Goal: Task Accomplishment & Management: Manage account settings

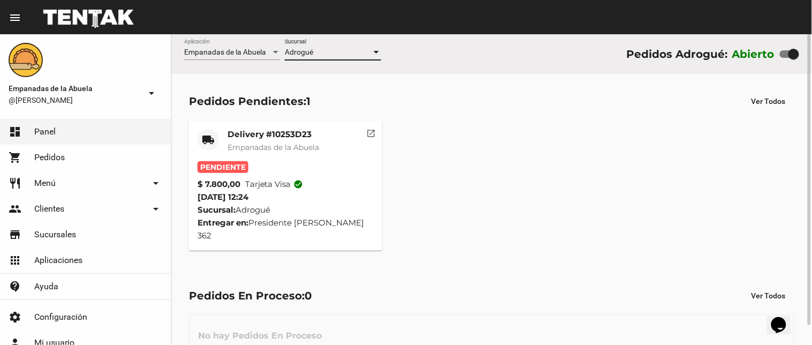
click at [286, 156] on div "Delivery #10253D23 Empanadas de la Abuela" at bounding box center [274, 145] width 92 height 32
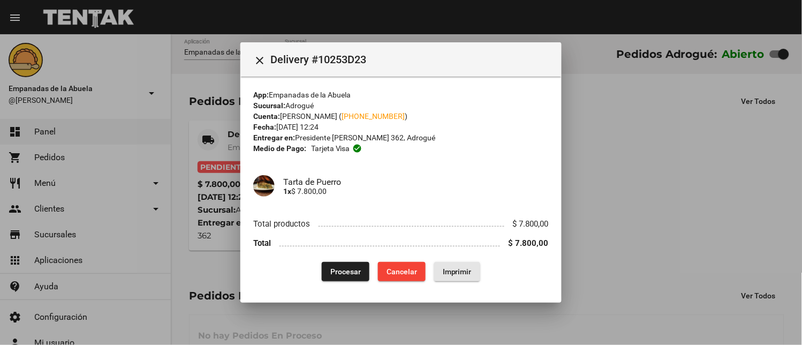
click at [462, 262] on button "Imprimir" at bounding box center [457, 271] width 46 height 19
click at [344, 266] on button "Procesar" at bounding box center [346, 271] width 48 height 19
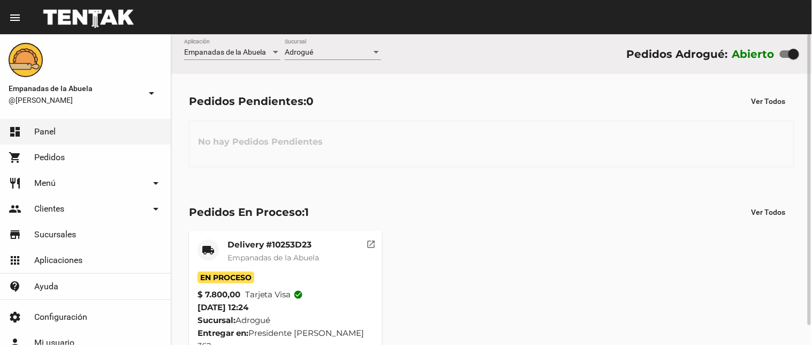
click at [270, 239] on mat-card-title "Delivery #10253D23" at bounding box center [274, 244] width 92 height 11
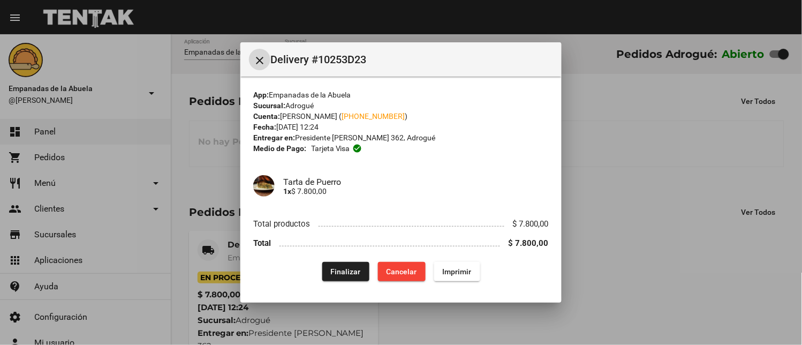
click at [340, 281] on button "Finalizar" at bounding box center [345, 271] width 47 height 19
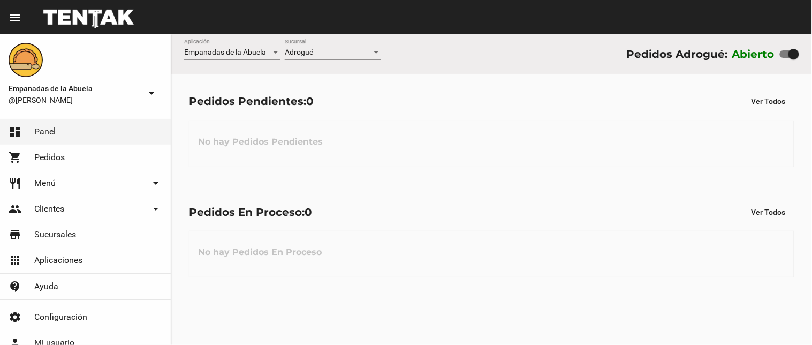
click at [322, 51] on div "Adrogué" at bounding box center [328, 52] width 87 height 9
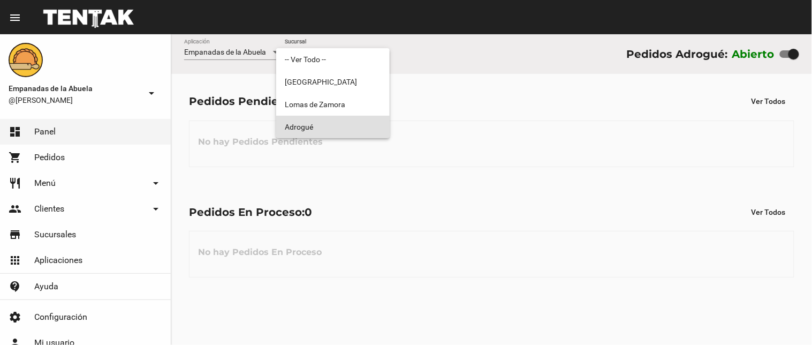
click at [322, 125] on span "Adrogué" at bounding box center [333, 127] width 96 height 22
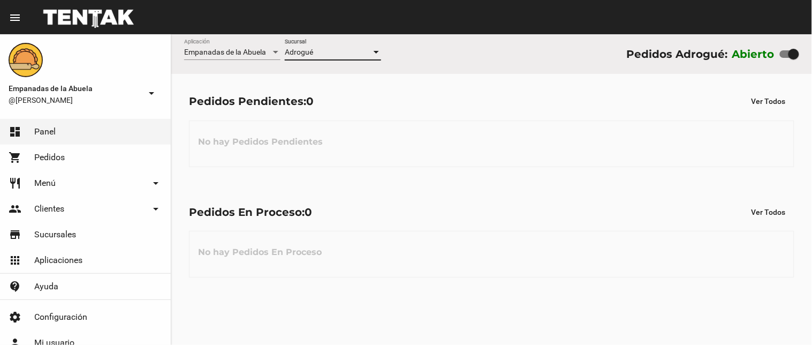
click at [352, 61] on div "Adrogué Sucursal" at bounding box center [333, 54] width 96 height 31
click at [549, 168] on div "Pedidos Pendientes: 0 Ver Todos No hay Pedidos Pendientes" at bounding box center [491, 129] width 641 height 110
click at [319, 52] on div "Adrogué" at bounding box center [328, 52] width 87 height 9
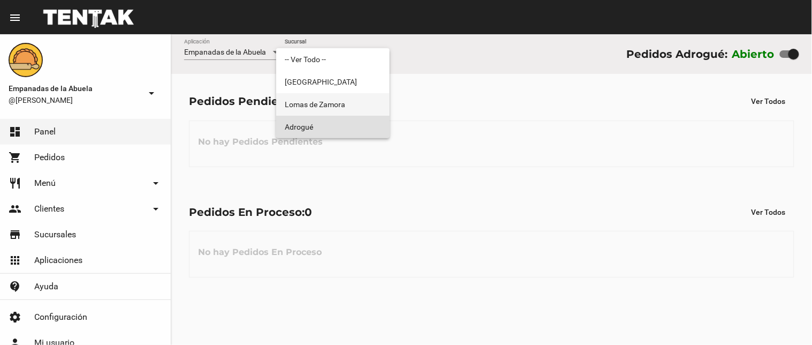
click at [322, 99] on span "Lomas de Zamora" at bounding box center [333, 104] width 96 height 22
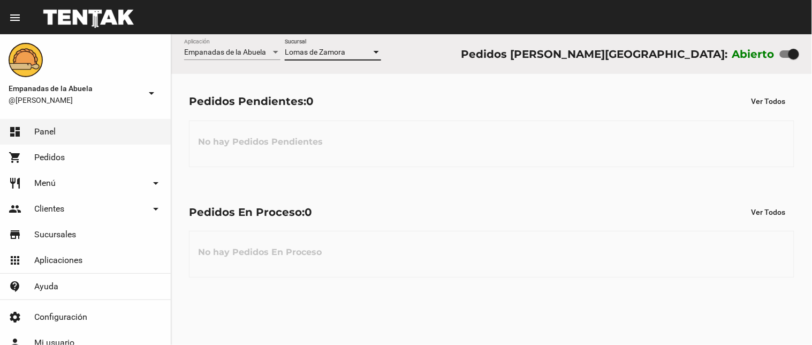
click at [333, 50] on span "Lomas de Zamora" at bounding box center [315, 52] width 61 height 9
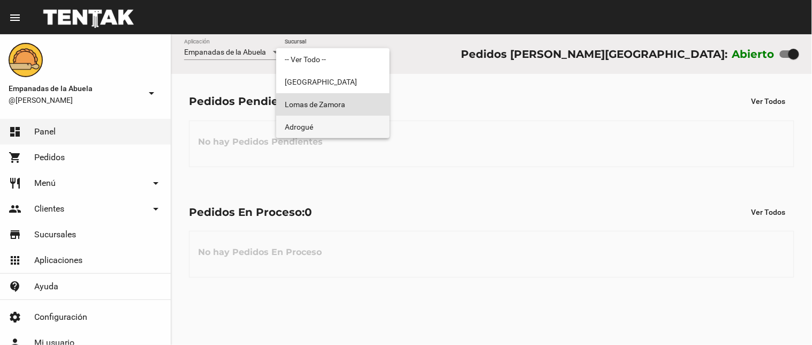
click at [327, 117] on span "Adrogué" at bounding box center [333, 127] width 96 height 22
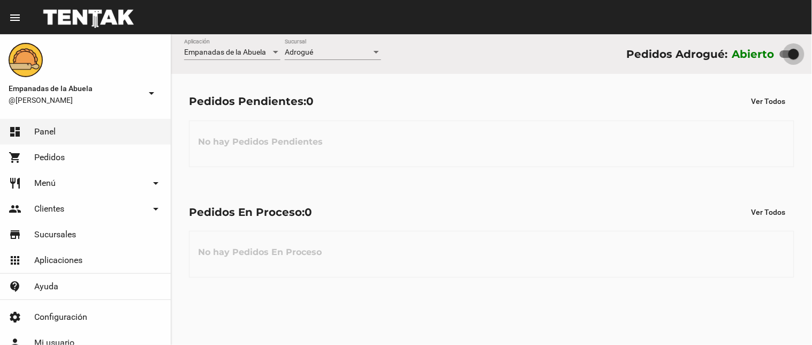
drag, startPoint x: 791, startPoint y: 56, endPoint x: 735, endPoint y: 57, distance: 56.2
click at [735, 57] on div "Abierto" at bounding box center [766, 54] width 67 height 17
checkbox input "false"
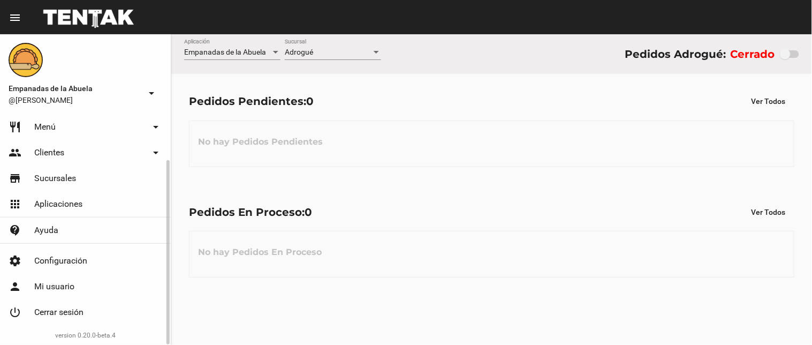
click at [109, 307] on link "power_settings_new Cerrar sesión" at bounding box center [85, 312] width 171 height 26
